Goal: Transaction & Acquisition: Download file/media

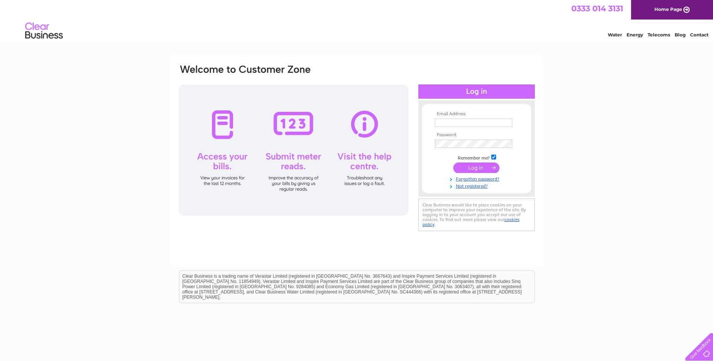
click at [472, 125] on input "text" at bounding box center [473, 123] width 77 height 8
type input "kcross@pegasus-power.co.uk"
click at [477, 167] on input "submit" at bounding box center [476, 168] width 46 height 11
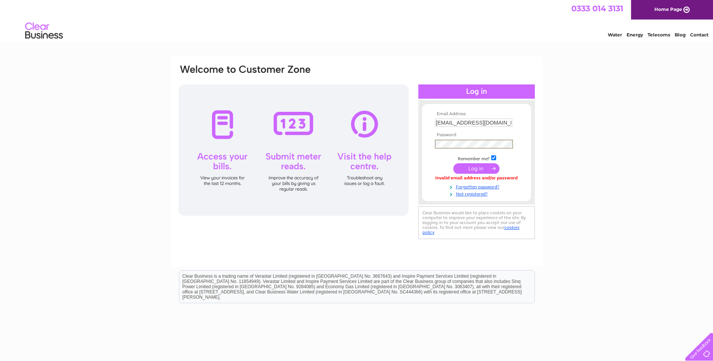
click at [479, 168] on input "submit" at bounding box center [476, 168] width 46 height 11
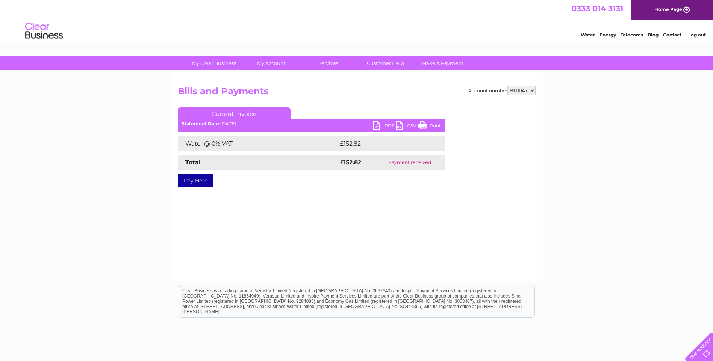
click at [378, 125] on link "PDF" at bounding box center [384, 126] width 23 height 11
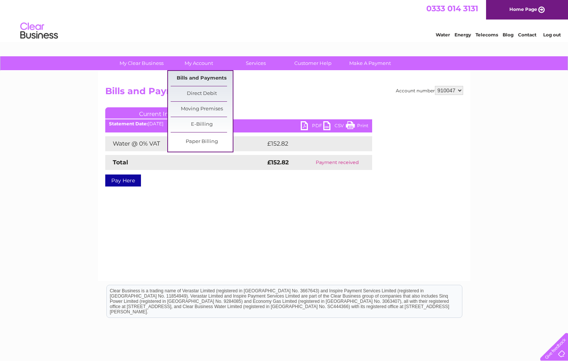
click at [199, 77] on link "Bills and Payments" at bounding box center [202, 78] width 62 height 15
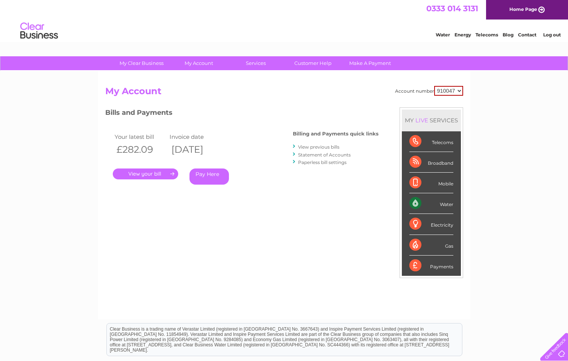
click at [153, 172] on link "." at bounding box center [145, 174] width 65 height 11
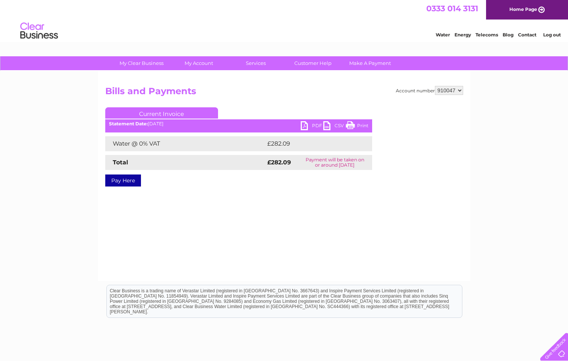
click at [304, 126] on link "PDF" at bounding box center [312, 126] width 23 height 11
